Goal: Information Seeking & Learning: Learn about a topic

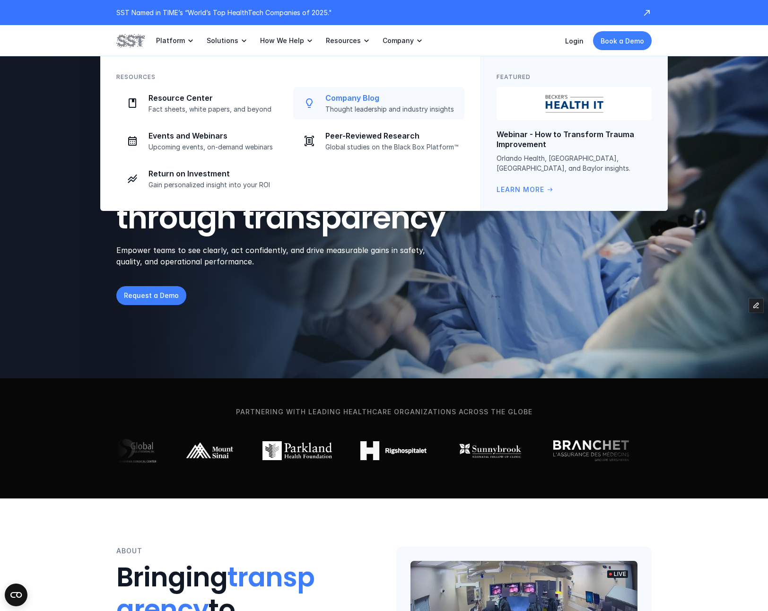
click at [358, 93] on p "Company Blog" at bounding box center [391, 98] width 133 height 10
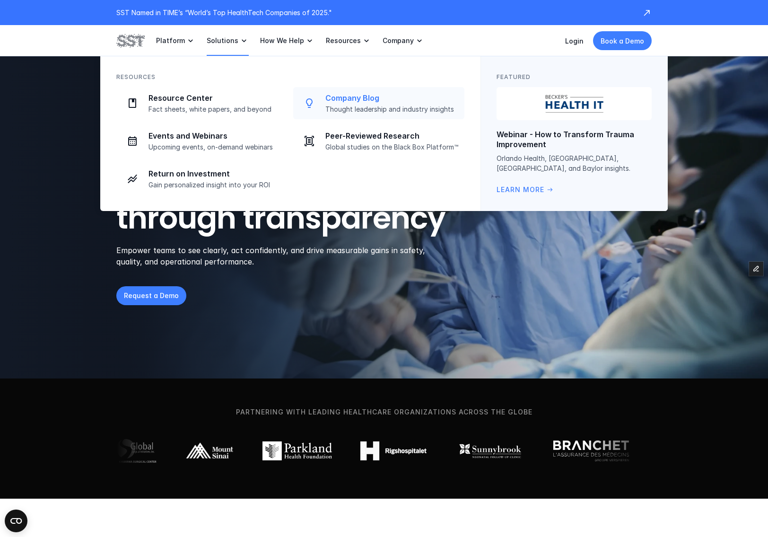
click at [357, 107] on p "Thought leadership and industry insights" at bounding box center [391, 109] width 133 height 9
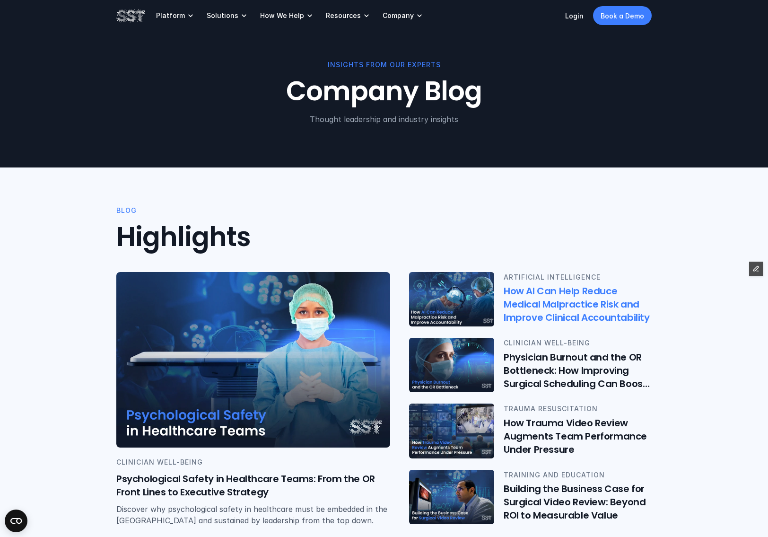
click at [529, 305] on h6 "How AI Can Help Reduce Medical Malpractice Risk and Improve Clinical Accountabi…" at bounding box center [578, 305] width 148 height 40
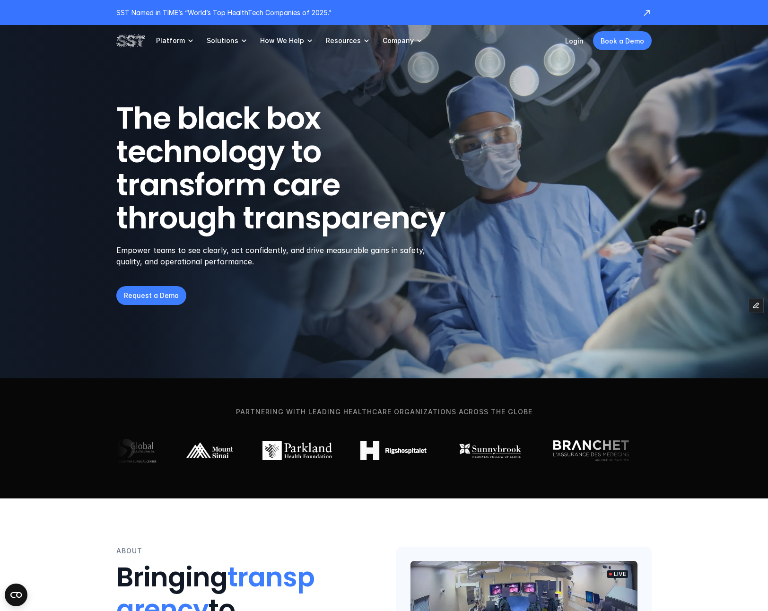
click at [345, 54] on link "Resources" at bounding box center [348, 40] width 45 height 31
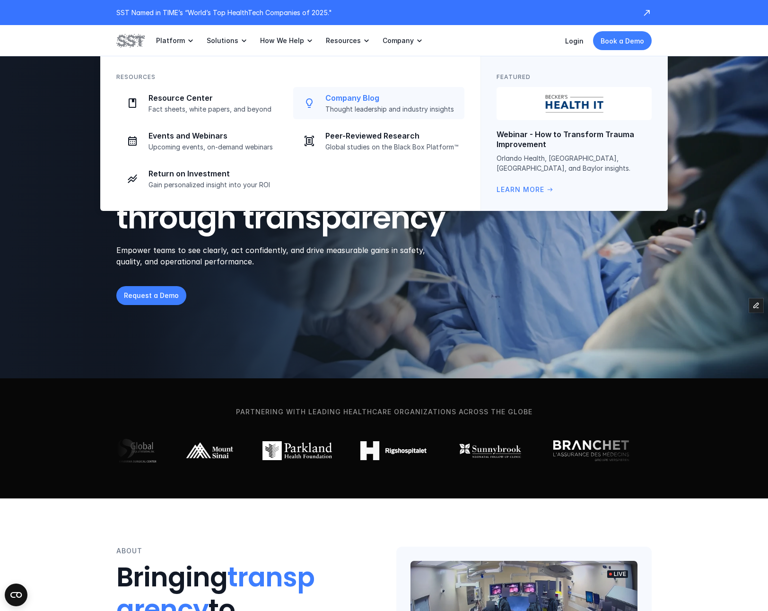
click at [351, 103] on div "Company Blog Thought leadership and industry insights" at bounding box center [391, 103] width 133 height 20
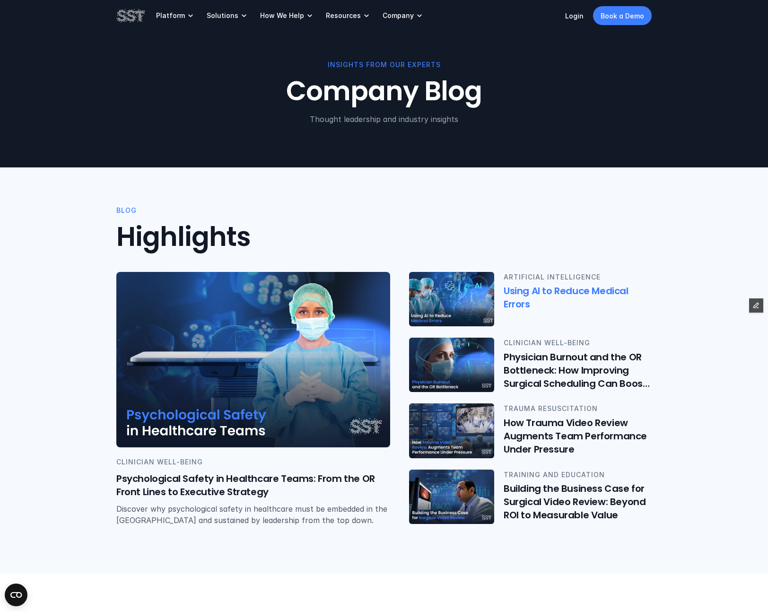
click at [530, 291] on h6 "Using AI to Reduce Medical Errors" at bounding box center [578, 298] width 148 height 26
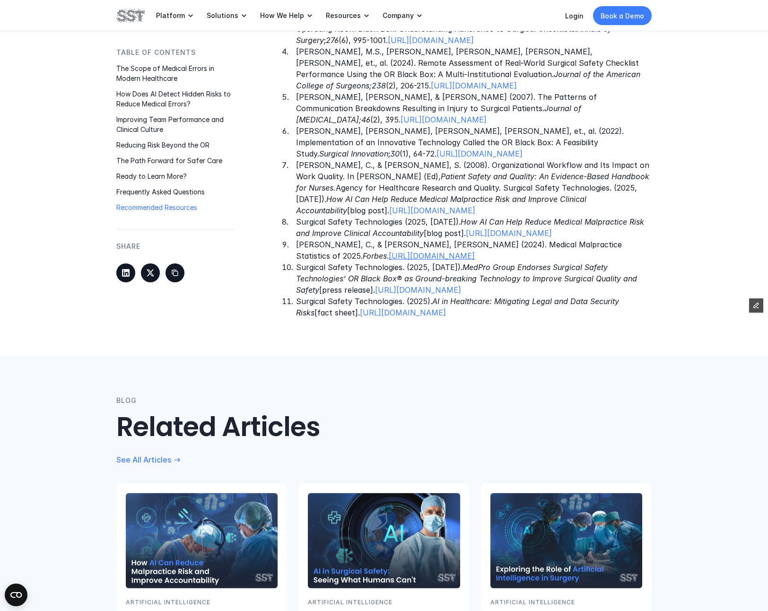
scroll to position [3285, 0]
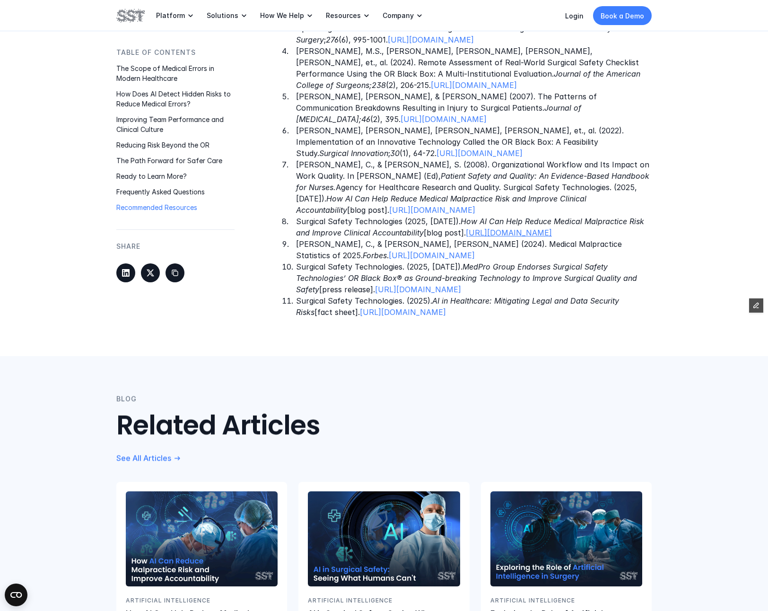
click at [466, 236] on link "[URL][DOMAIN_NAME]" at bounding box center [509, 232] width 86 height 9
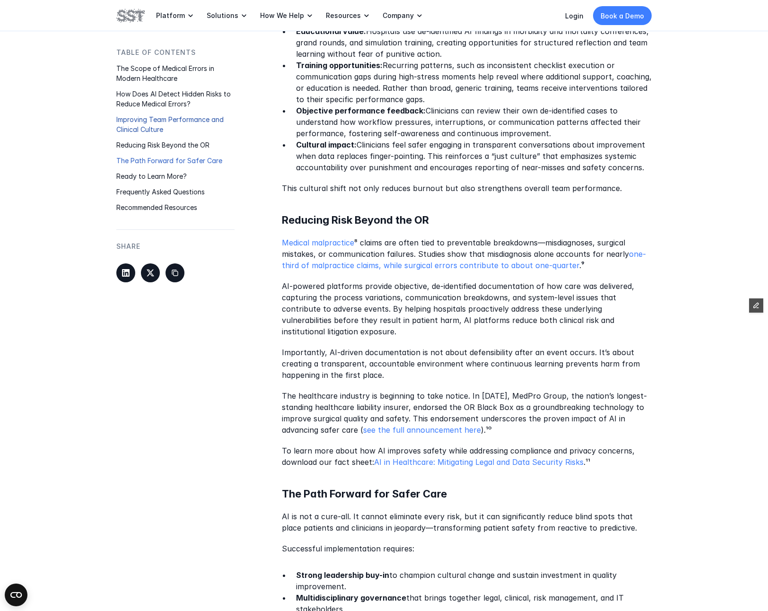
scroll to position [1321, 0]
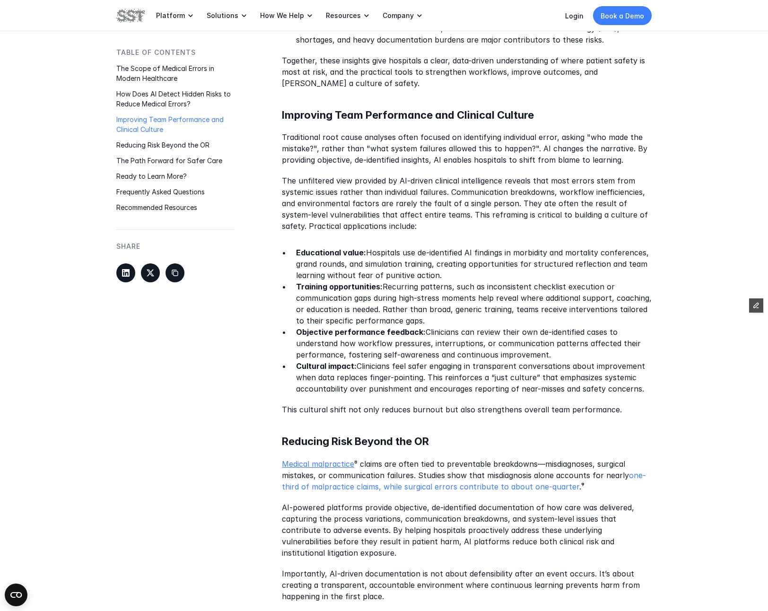
click at [349, 460] on link "Medical malpractice" at bounding box center [318, 464] width 72 height 9
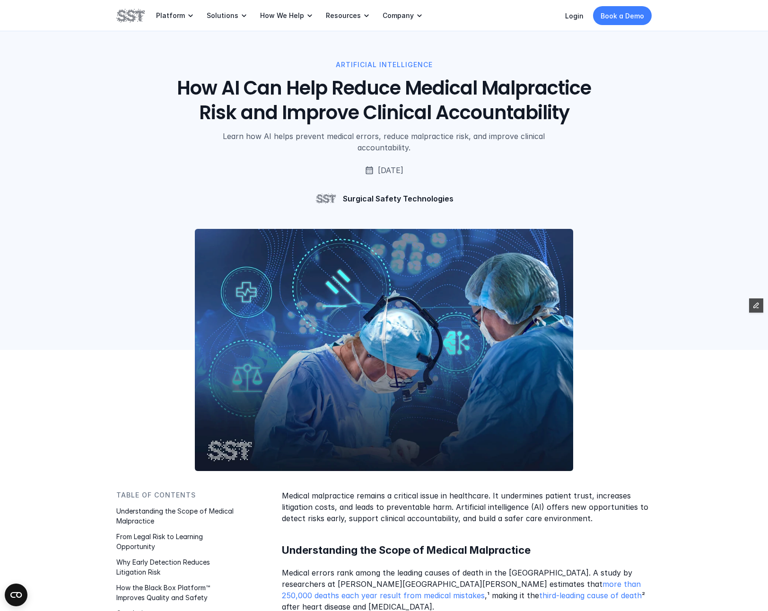
scroll to position [1321, 0]
